Goal: Navigation & Orientation: Find specific page/section

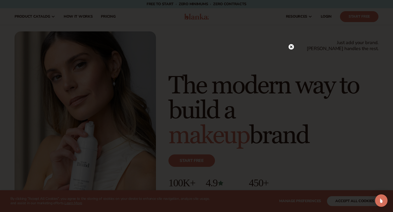
click at [290, 47] on circle at bounding box center [290, 46] width 5 height 5
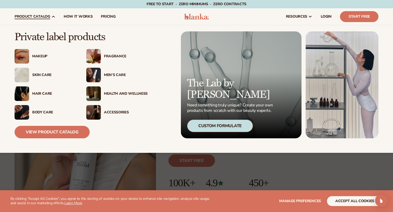
click at [37, 75] on div "Skin Care" at bounding box center [54, 75] width 44 height 4
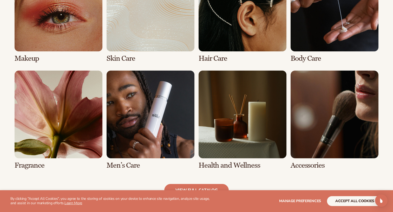
scroll to position [428, 0]
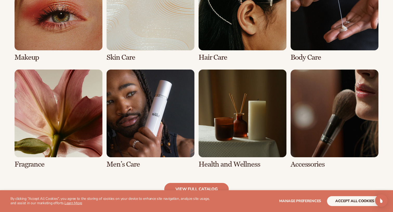
click at [349, 45] on link "4 / 8" at bounding box center [334, 12] width 88 height 99
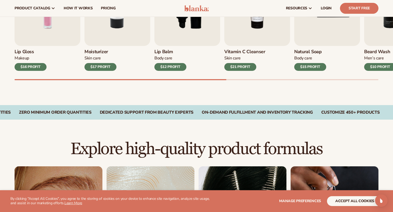
scroll to position [159, 0]
